Goal: Task Accomplishment & Management: Manage account settings

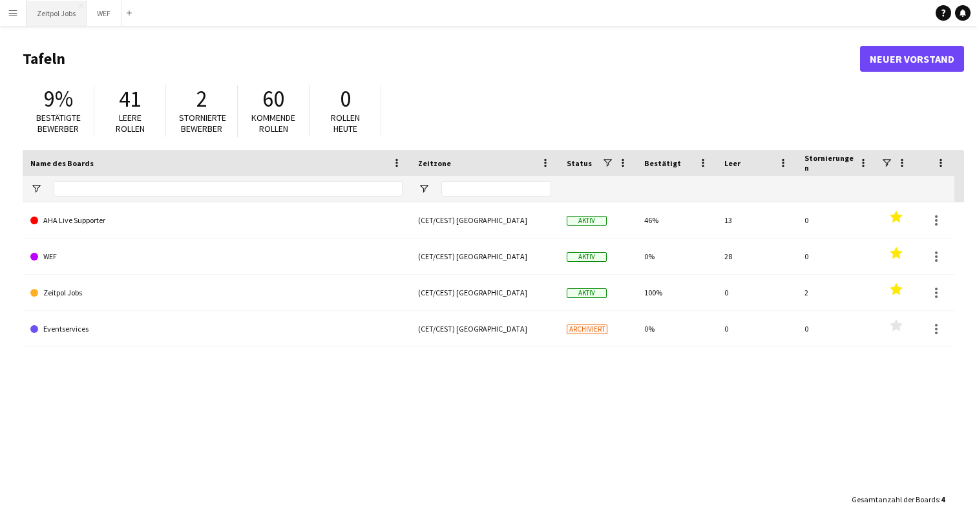
click at [73, 17] on button "Zeitpol Jobs Schließen" at bounding box center [56, 13] width 60 height 25
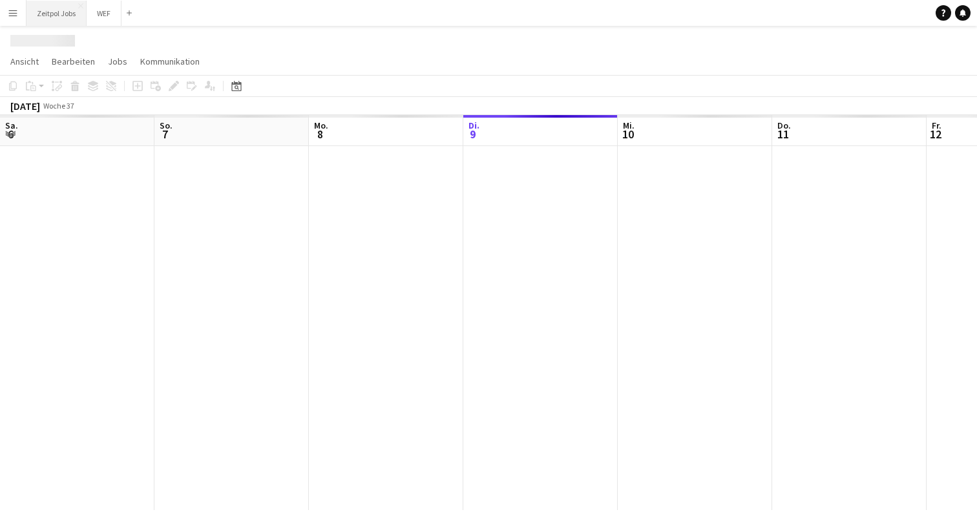
scroll to position [0, 309]
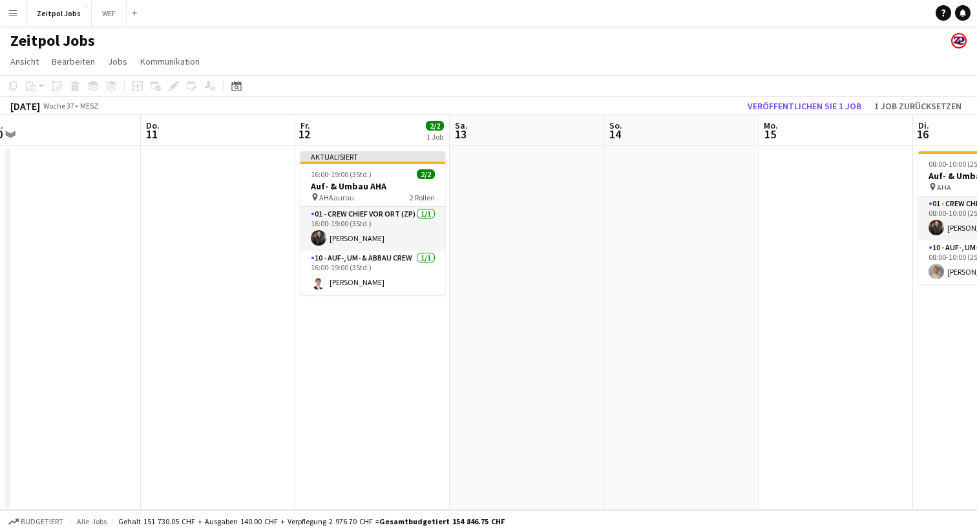
drag, startPoint x: 871, startPoint y: 266, endPoint x: 548, endPoint y: 287, distance: 323.1
click at [548, 287] on app-calendar-viewport "Sa. 6 So. 7 Mo. 8 2/2 1 Job Di. 9 Mi. 10 Do. 11 Fr. 12 2/2 1 Job Sa. 13 So. 14 …" at bounding box center [488, 312] width 977 height 395
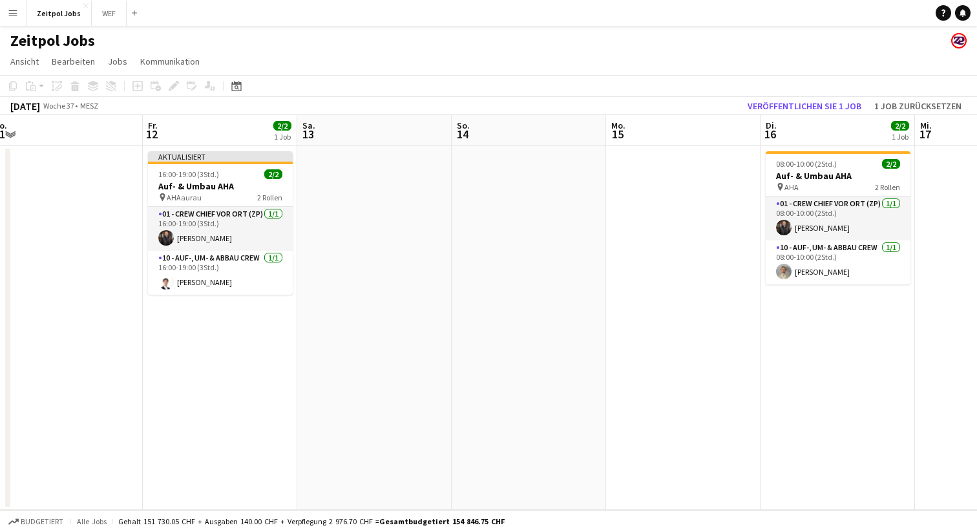
drag, startPoint x: 916, startPoint y: 255, endPoint x: 457, endPoint y: 296, distance: 460.5
click at [456, 296] on app-calendar-viewport "Mo. 8 2/2 1 Job Di. 9 Mi. 10 Do. 11 Fr. 12 2/2 1 Job Sa. 13 So. 14 Mo. 15 Di. 1…" at bounding box center [488, 312] width 977 height 395
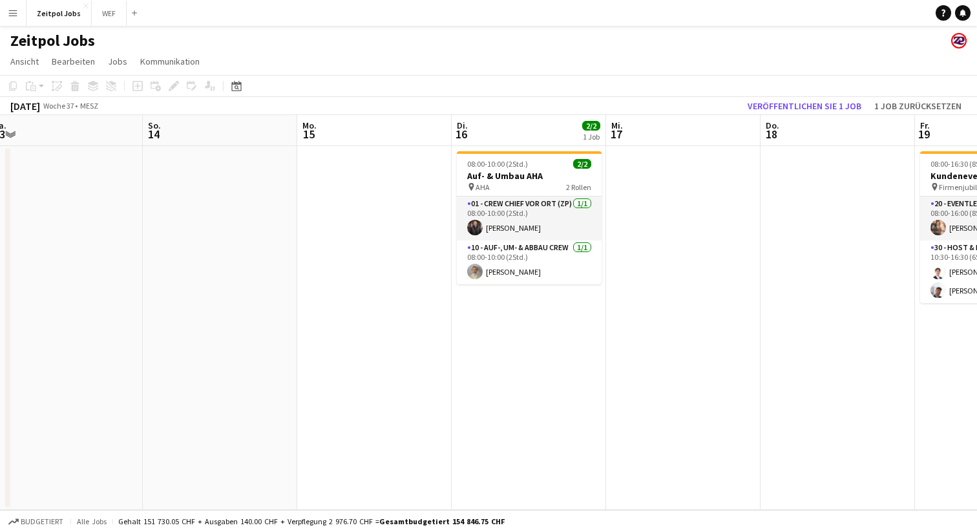
scroll to position [0, 378]
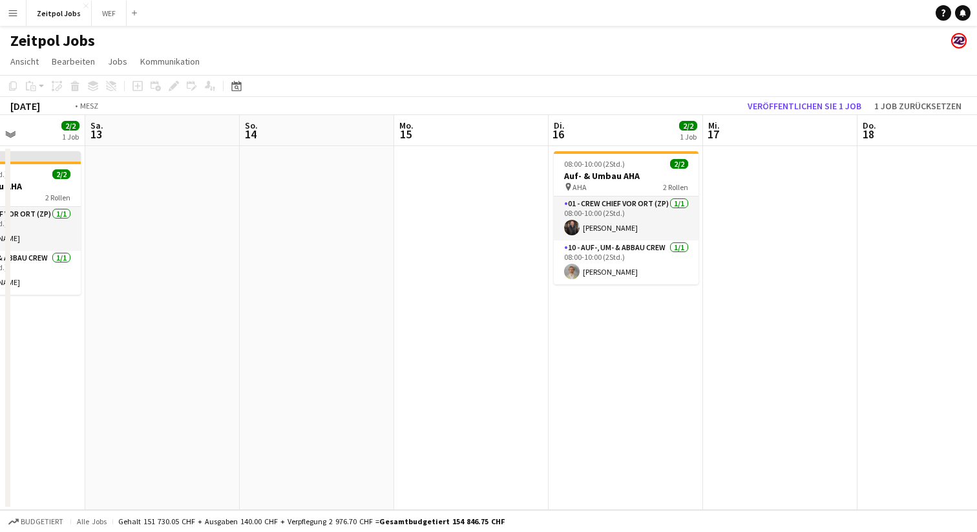
drag, startPoint x: 729, startPoint y: 260, endPoint x: 319, endPoint y: 292, distance: 410.8
click at [319, 292] on app-calendar-viewport "Mi. 10 Do. 11 Fr. 12 2/2 1 Job Sa. 13 So. 14 Mo. 15 Di. 16 2/2 1 Job Mi. 17 Do.…" at bounding box center [488, 312] width 977 height 395
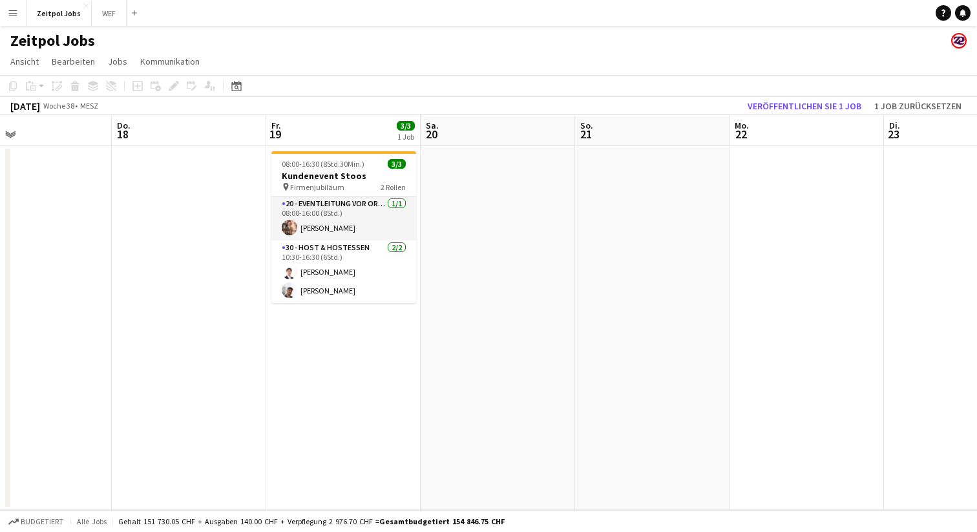
scroll to position [0, 521]
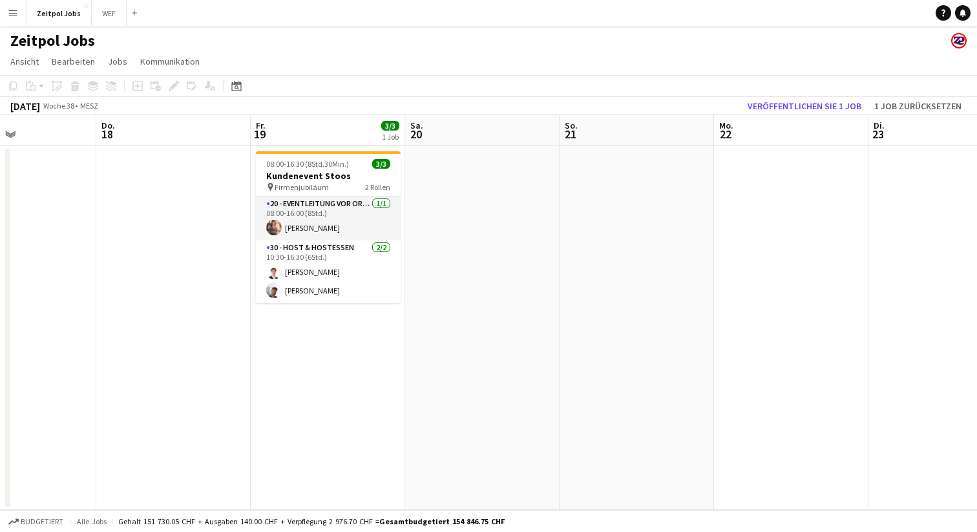
drag, startPoint x: 833, startPoint y: 216, endPoint x: 702, endPoint y: 245, distance: 133.7
click at [702, 245] on app-calendar-viewport "So. 14 Mo. 15 Di. 16 2/2 1 Job Mi. 17 Do. 18 Fr. 19 3/3 1 Job Sa. 20 So. 21 Mo.…" at bounding box center [488, 312] width 977 height 395
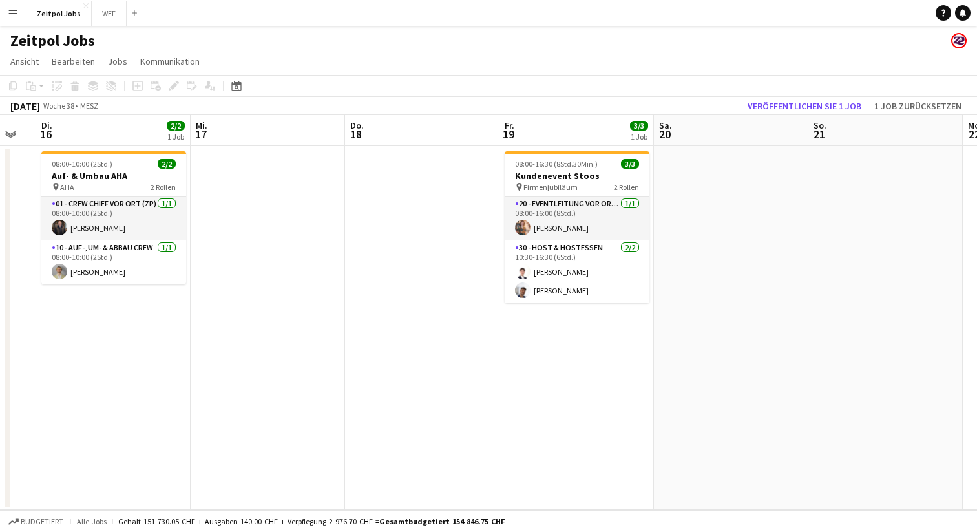
drag, startPoint x: 518, startPoint y: 406, endPoint x: 767, endPoint y: 341, distance: 257.7
click at [767, 341] on app-calendar-viewport "So. 14 Mo. 15 Di. 16 2/2 1 Job Mi. 17 Do. 18 Fr. 19 3/3 1 Job Sa. 20 So. 21 Mo.…" at bounding box center [488, 312] width 977 height 395
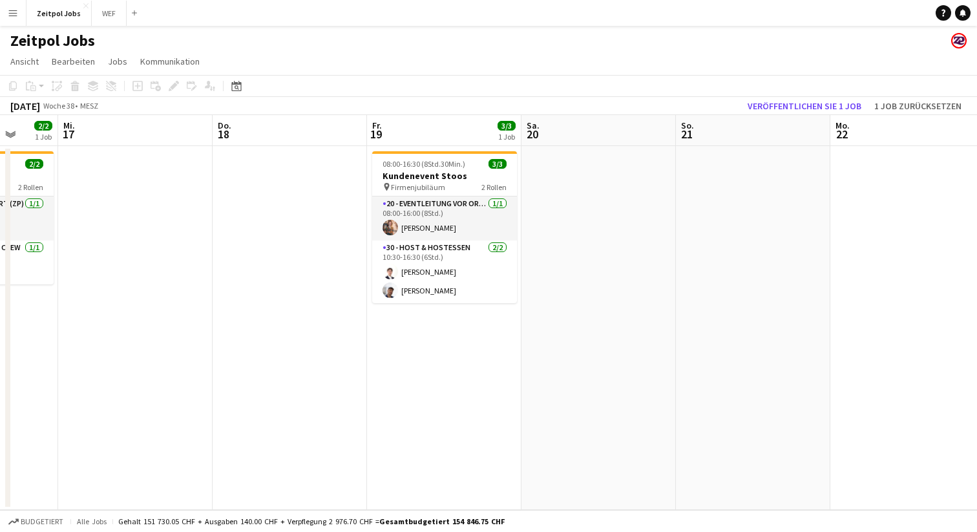
scroll to position [0, 295]
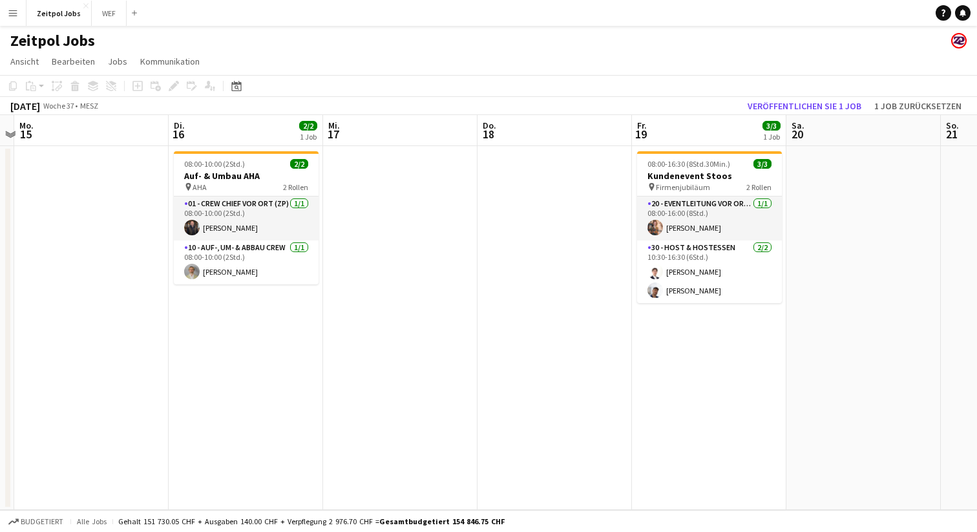
drag, startPoint x: 558, startPoint y: 372, endPoint x: 690, endPoint y: 317, distance: 143.0
click at [690, 317] on app-calendar-viewport "Sa. 13 So. 14 Mo. 15 Di. 16 2/2 1 Job Mi. 17 Do. 18 Fr. 19 3/3 1 Job Sa. 20 So.…" at bounding box center [488, 312] width 977 height 395
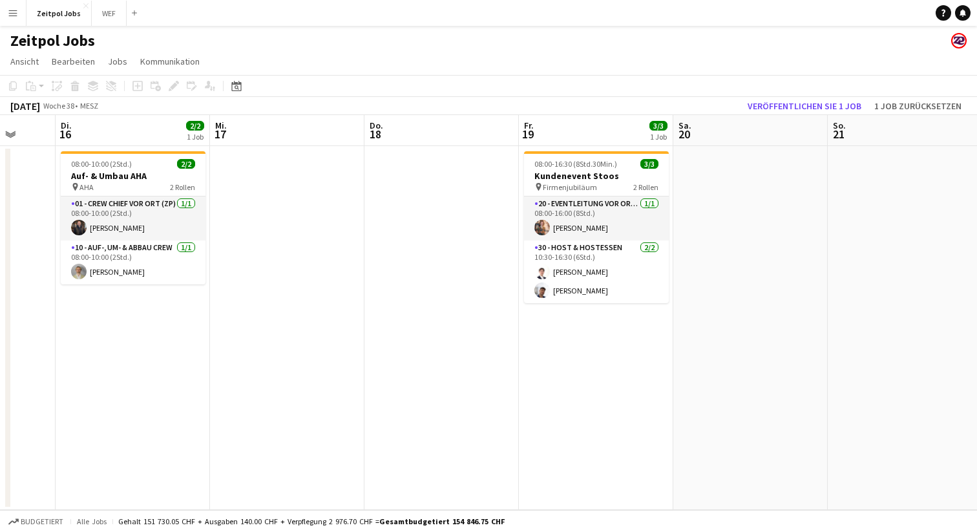
scroll to position [0, 410]
drag, startPoint x: 844, startPoint y: 274, endPoint x: 740, endPoint y: 291, distance: 105.4
click at [740, 291] on app-calendar-viewport "Sa. 13 So. 14 Mo. 15 Di. 16 2/2 1 Job Mi. 17 Do. 18 Fr. 19 3/3 1 Job Sa. 20 So.…" at bounding box center [488, 312] width 977 height 395
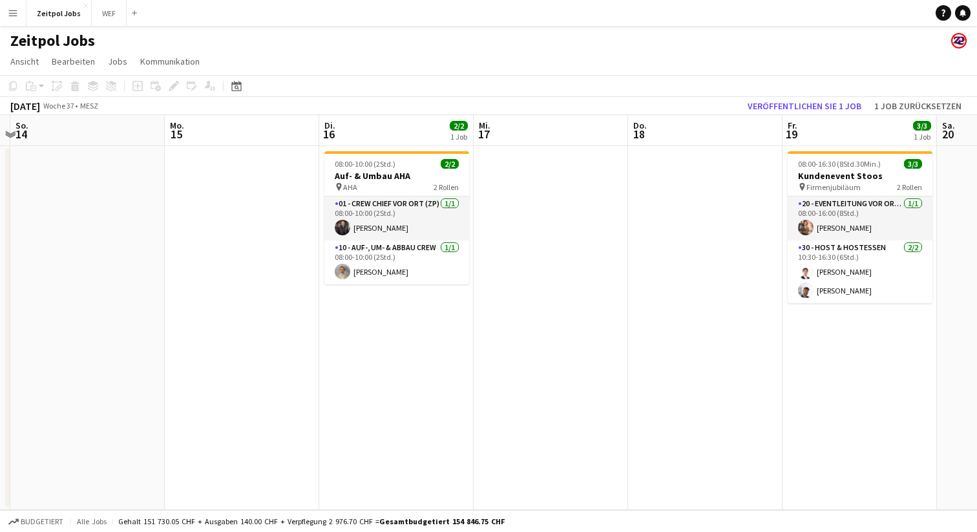
drag, startPoint x: 122, startPoint y: 391, endPoint x: 215, endPoint y: 405, distance: 94.1
click at [390, 319] on app-calendar-viewport "Fr. 12 2/2 1 Job Sa. 13 So. 14 Mo. 15 Di. 16 2/2 1 Job Mi. 17 Do. 18 Fr. 19 3/3…" at bounding box center [488, 312] width 977 height 395
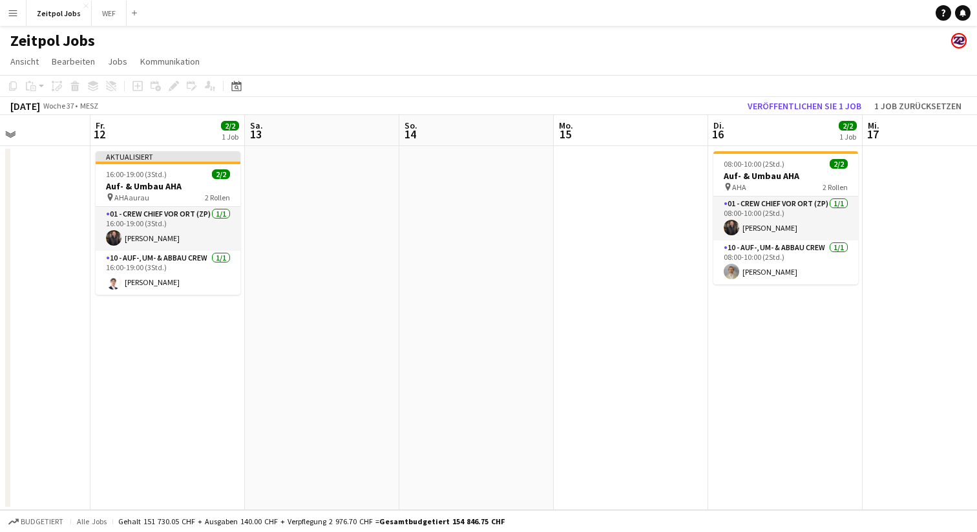
drag, startPoint x: 120, startPoint y: 390, endPoint x: 165, endPoint y: 311, distance: 91.7
click at [161, 311] on app-calendar-viewport "Di. 9 Mi. 10 Do. 11 Fr. 12 2/2 1 Job Sa. 13 So. 14 Mo. 15 Di. 16 2/2 1 Job Mi. …" at bounding box center [488, 312] width 977 height 395
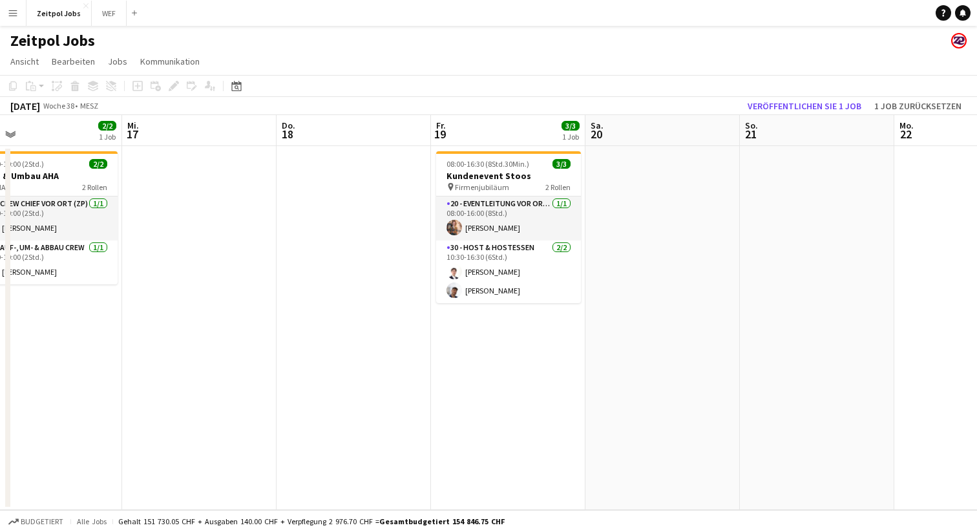
drag, startPoint x: 641, startPoint y: 304, endPoint x: 278, endPoint y: 345, distance: 365.4
click at [209, 355] on app-calendar-viewport "Sa. 13 So. 14 Mo. 15 Di. 16 2/2 1 Job Mi. 17 Do. 18 Fr. 19 3/3 1 Job Sa. 20 So.…" at bounding box center [488, 312] width 977 height 395
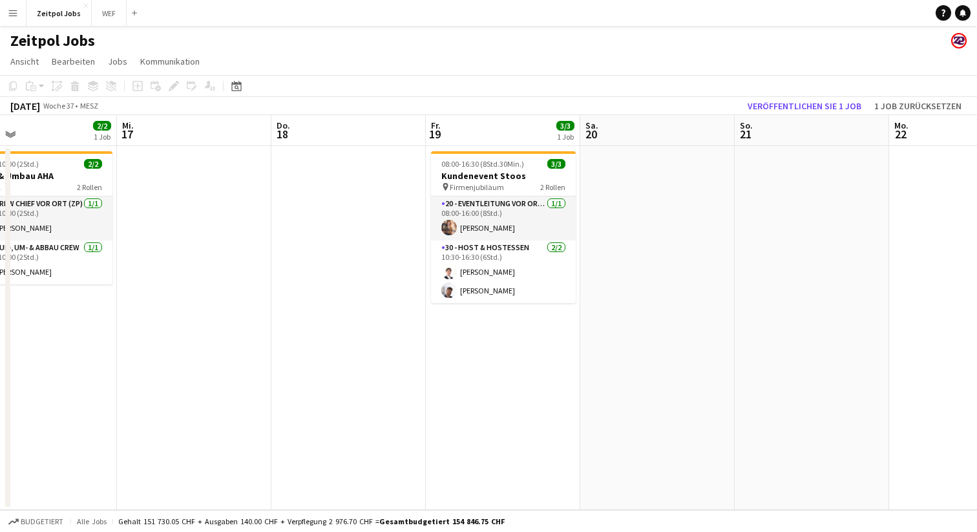
scroll to position [0, 552]
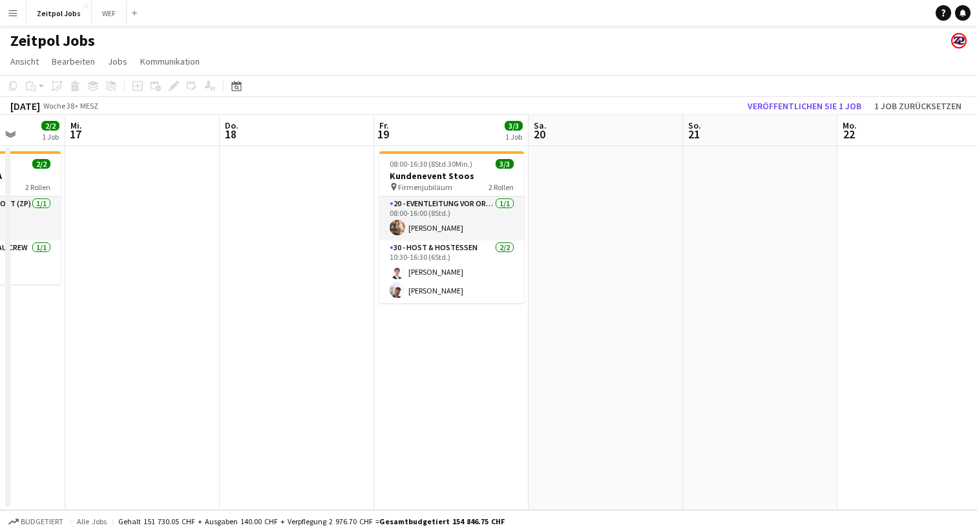
drag, startPoint x: 648, startPoint y: 351, endPoint x: 596, endPoint y: 362, distance: 52.8
click at [596, 362] on app-calendar-viewport "Sa. 13 So. 14 Mo. 15 Di. 16 2/2 1 Job Mi. 17 Do. 18 Fr. 19 3/3 1 Job Sa. 20 So.…" at bounding box center [488, 312] width 977 height 395
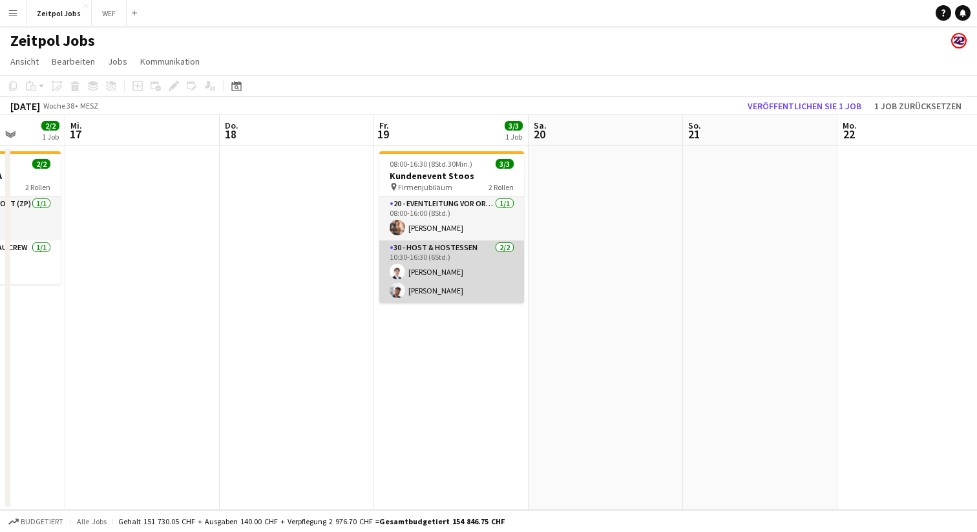
click at [486, 258] on app-card-role "30 - Host & Hostessen [DATE] 10:30-16:30 (6Std.) [PERSON_NAME] [PERSON_NAME]" at bounding box center [451, 271] width 145 height 63
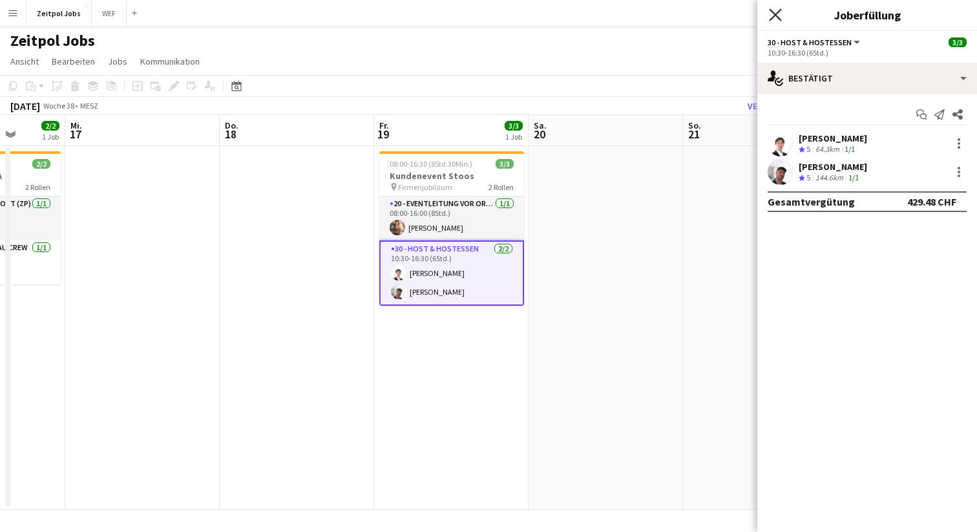
click at [777, 19] on icon "Pop-in schließen" at bounding box center [775, 14] width 12 height 12
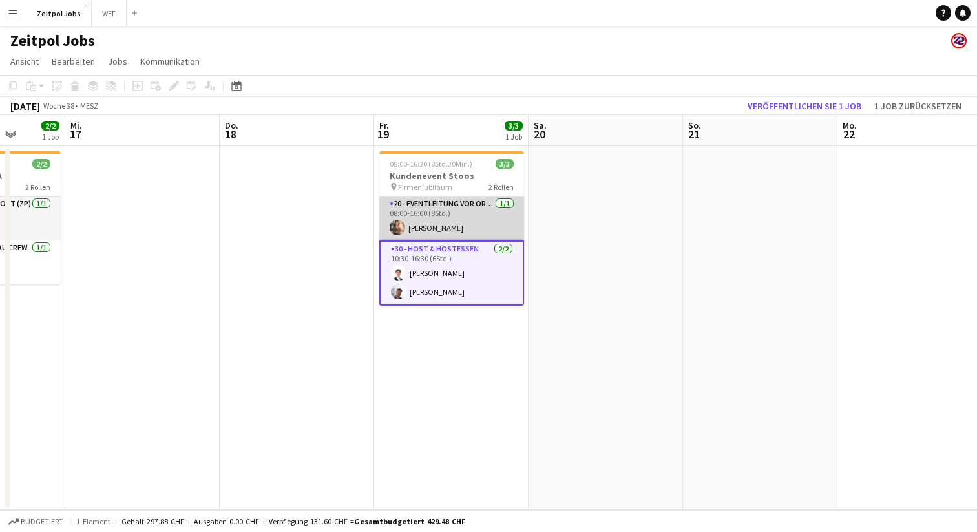
click at [462, 222] on app-card-role "20 - Eventleitung vor Ort (ZP) [DATE] 08:00-16:00 (8Std.) [PERSON_NAME]" at bounding box center [451, 218] width 145 height 44
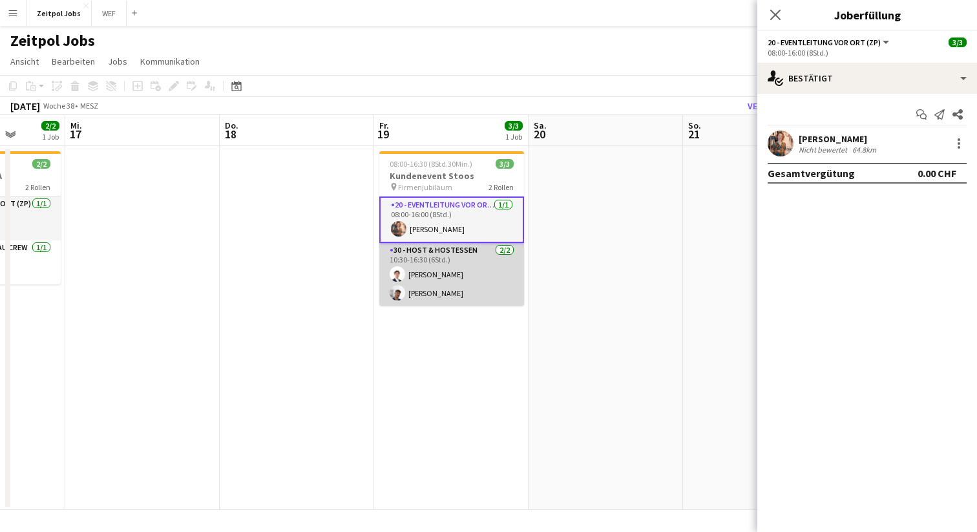
click at [477, 262] on app-card-role "30 - Host & Hostessen [DATE] 10:30-16:30 (6Std.) [PERSON_NAME] [PERSON_NAME]" at bounding box center [451, 274] width 145 height 63
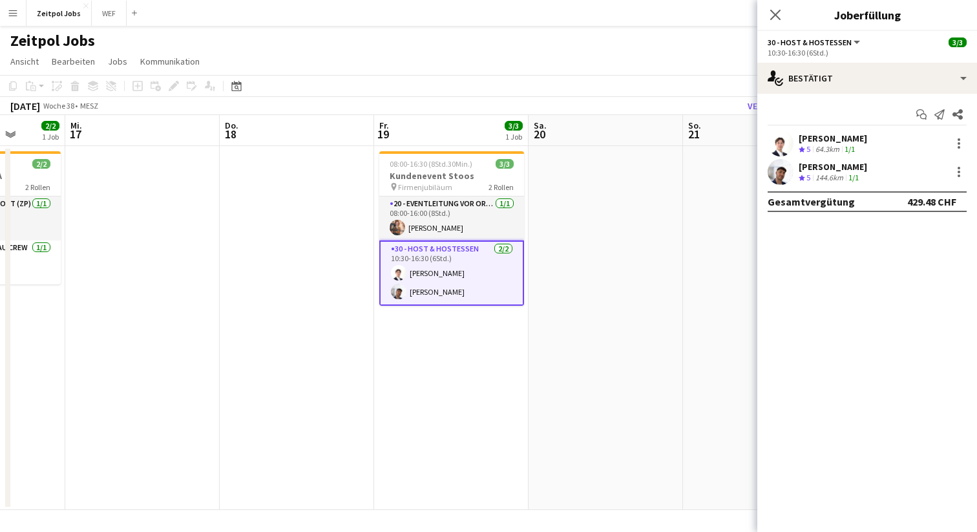
click at [775, 13] on icon "Pop-in schließen" at bounding box center [775, 15] width 10 height 10
